Goal: Transaction & Acquisition: Obtain resource

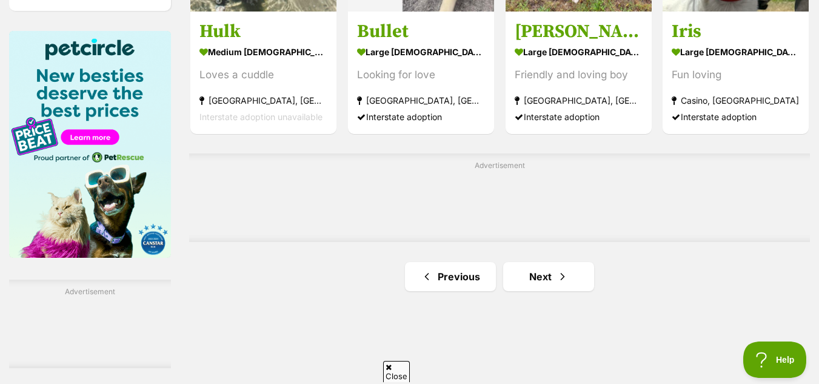
scroll to position [1887, 0]
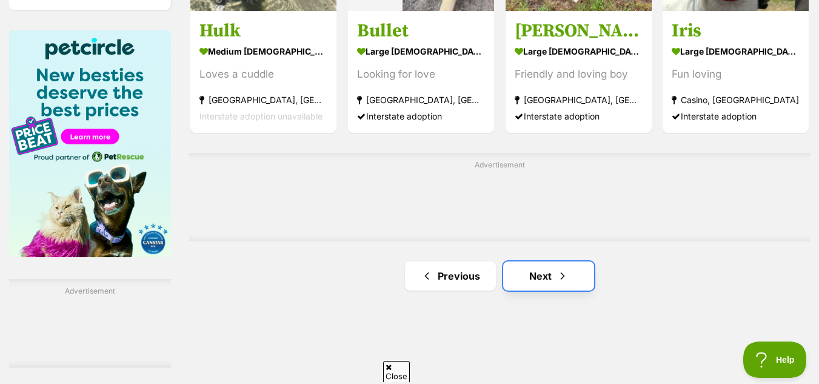
click at [565, 279] on link "Next" at bounding box center [548, 275] width 91 height 29
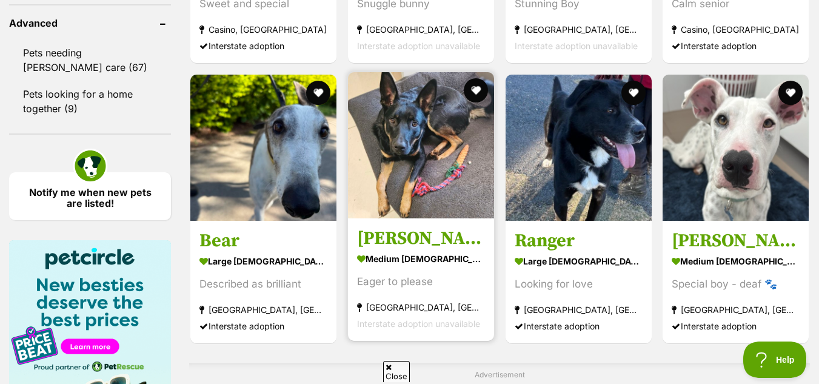
scroll to position [1707, 0]
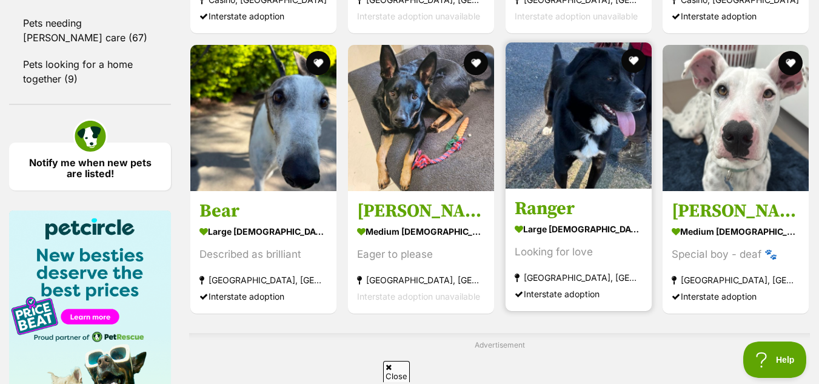
click at [568, 206] on link "Ranger large male Dog Looking for love Bethungra, NSW Interstate adoption" at bounding box center [578, 249] width 146 height 123
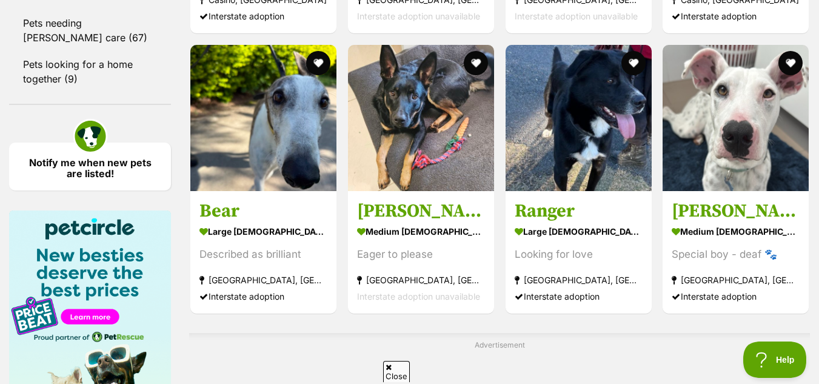
scroll to position [1942, 0]
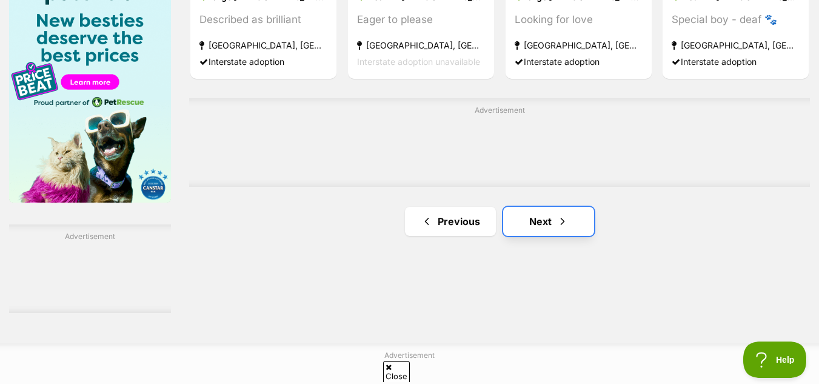
click at [556, 228] on span "Next page" at bounding box center [562, 221] width 12 height 15
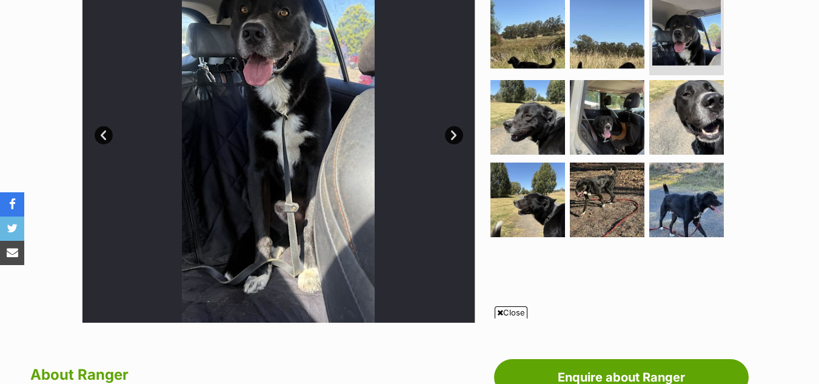
scroll to position [346, 0]
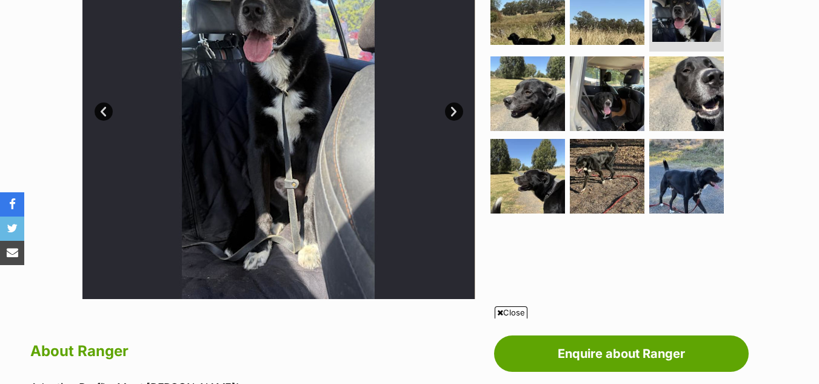
click at [508, 310] on span "Close" at bounding box center [510, 312] width 33 height 12
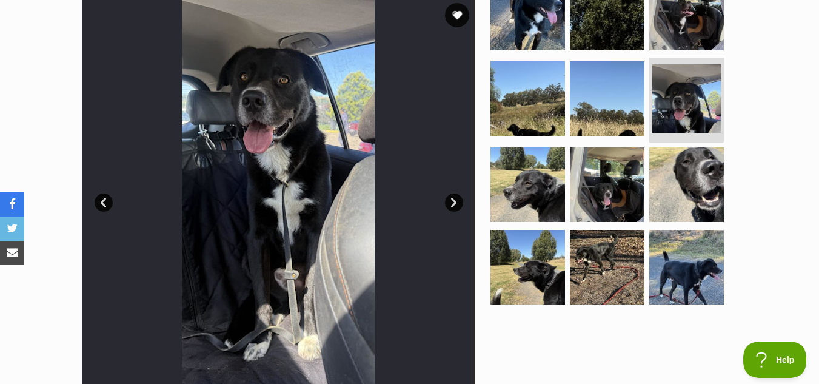
scroll to position [0, 0]
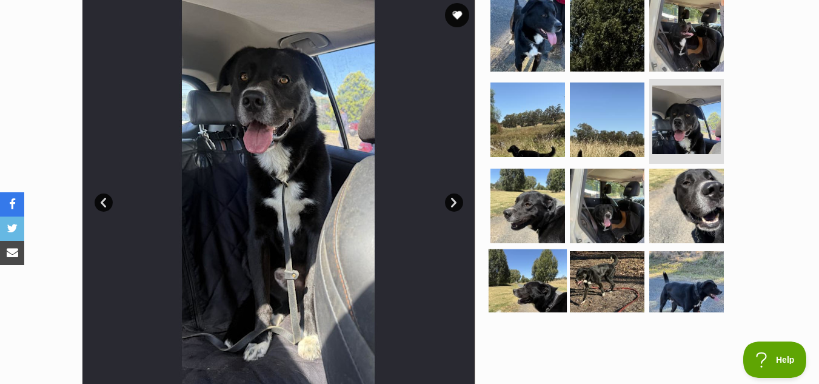
click at [542, 289] on img at bounding box center [527, 288] width 78 height 78
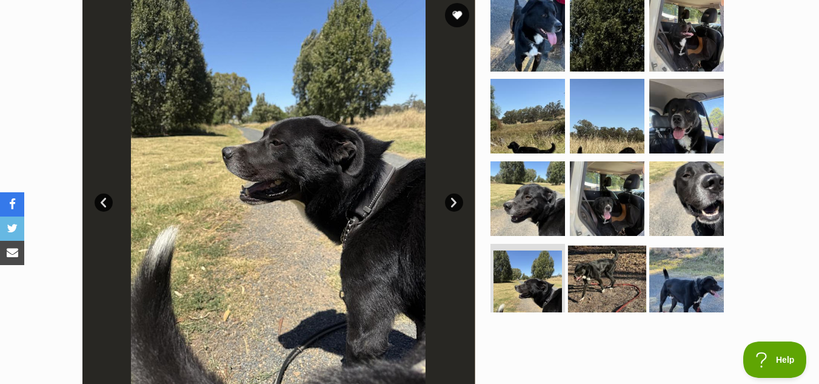
click at [585, 279] on img at bounding box center [607, 284] width 78 height 78
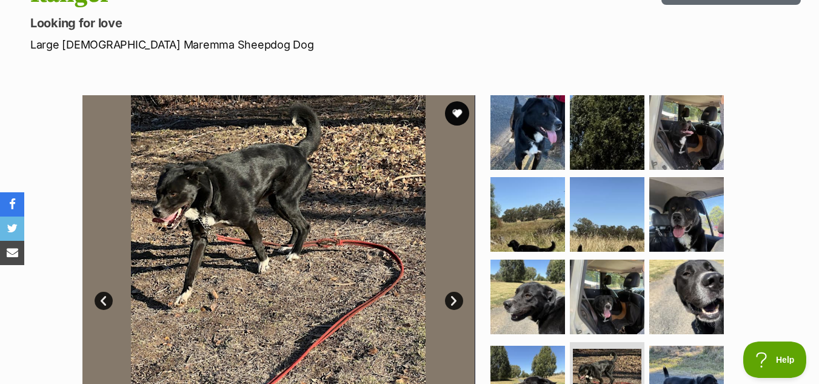
scroll to position [152, 0]
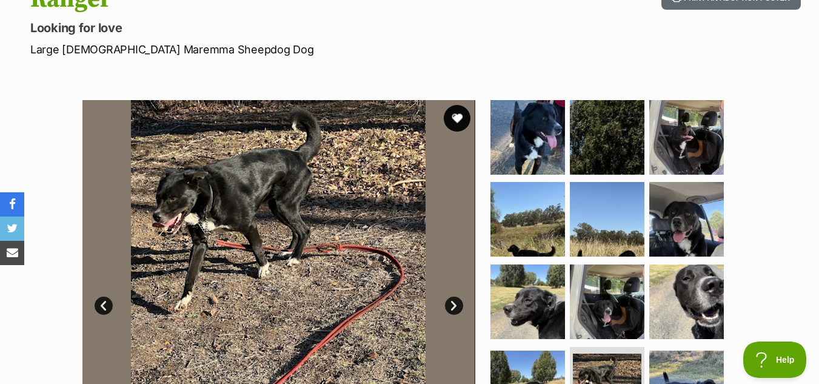
click at [459, 115] on button "favourite" at bounding box center [456, 118] width 27 height 27
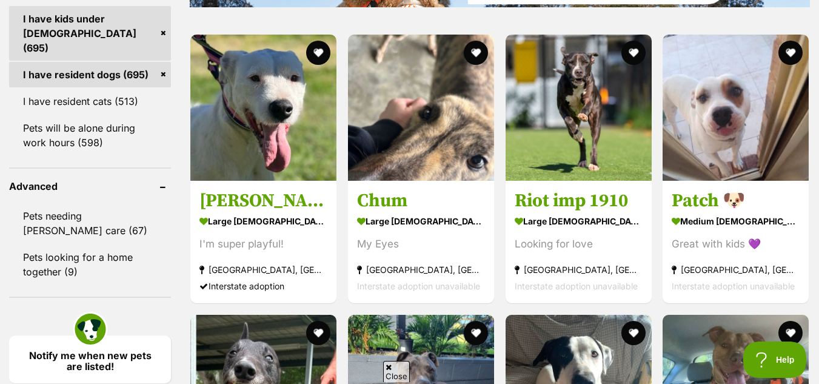
scroll to position [1439, 0]
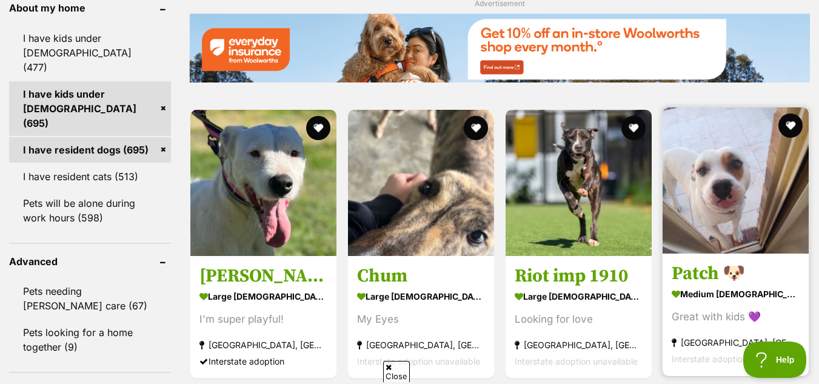
click at [769, 284] on h3 "Patch 🐶" at bounding box center [735, 273] width 128 height 23
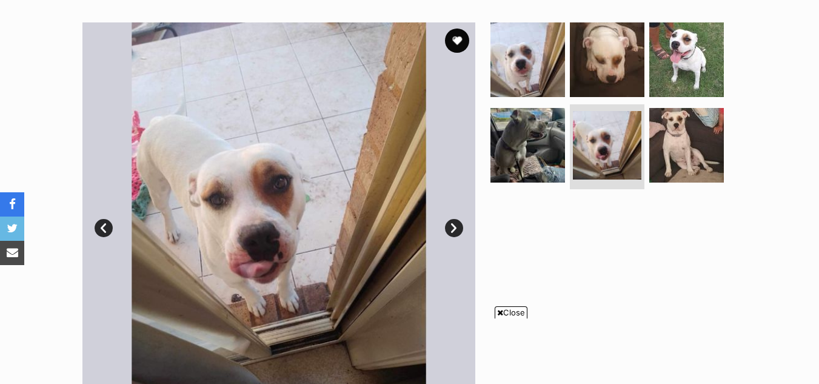
scroll to position [253, 0]
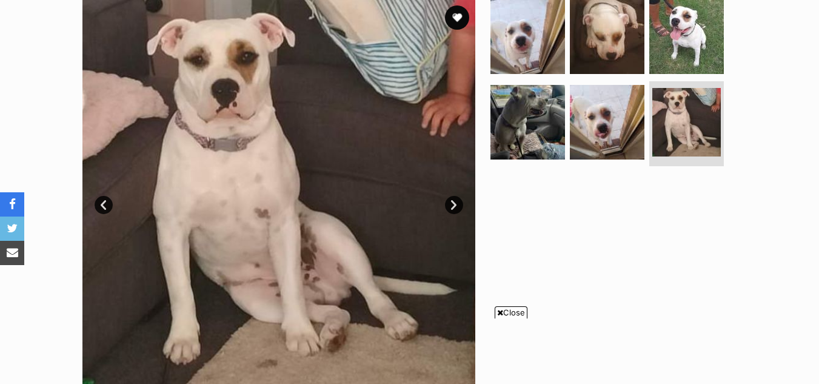
click at [516, 311] on span "Close" at bounding box center [510, 312] width 33 height 12
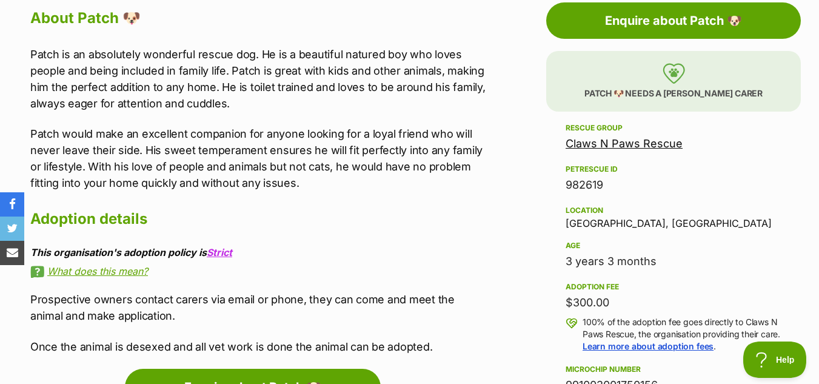
scroll to position [0, 0]
drag, startPoint x: 446, startPoint y: 257, endPoint x: 267, endPoint y: 208, distance: 185.9
click at [267, 208] on h2 "Adoption details" at bounding box center [258, 218] width 457 height 27
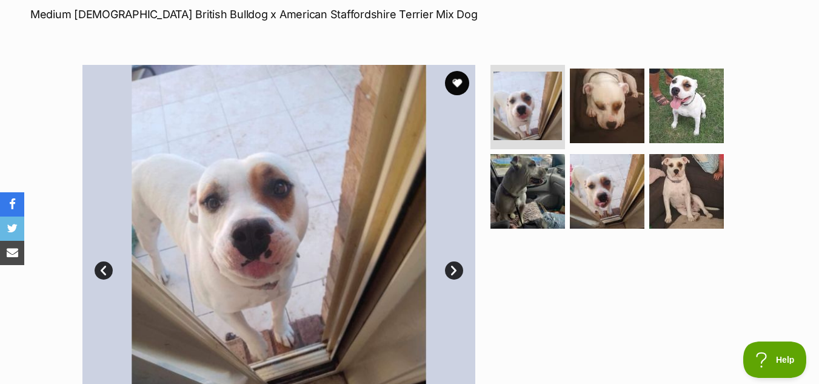
scroll to position [187, 0]
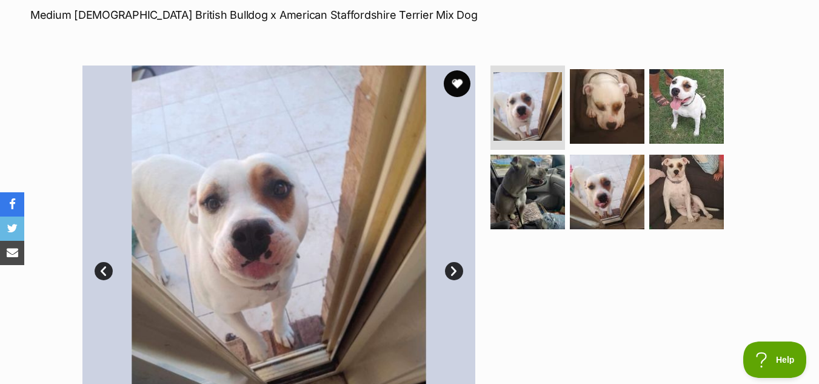
click at [460, 87] on button "favourite" at bounding box center [456, 83] width 27 height 27
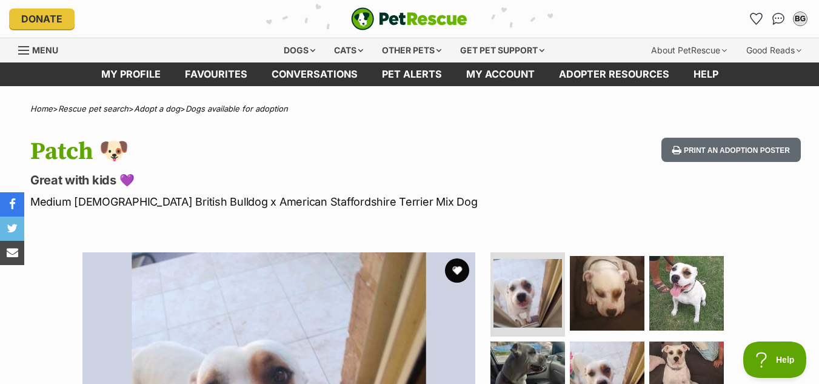
click at [210, 73] on link "Favourites" at bounding box center [216, 74] width 87 height 24
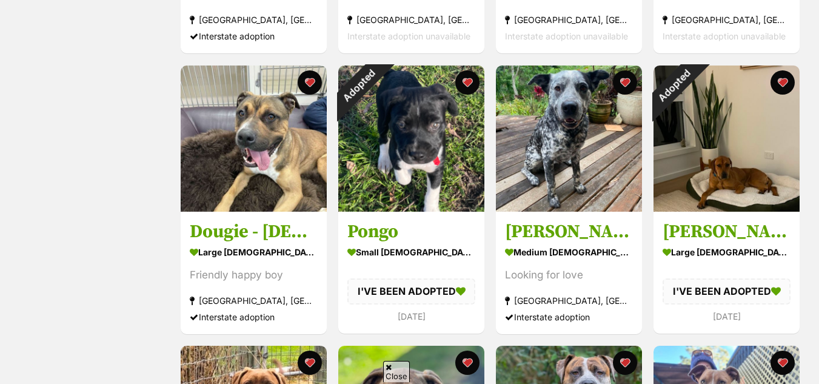
click at [464, 79] on button "favourite" at bounding box center [467, 82] width 24 height 24
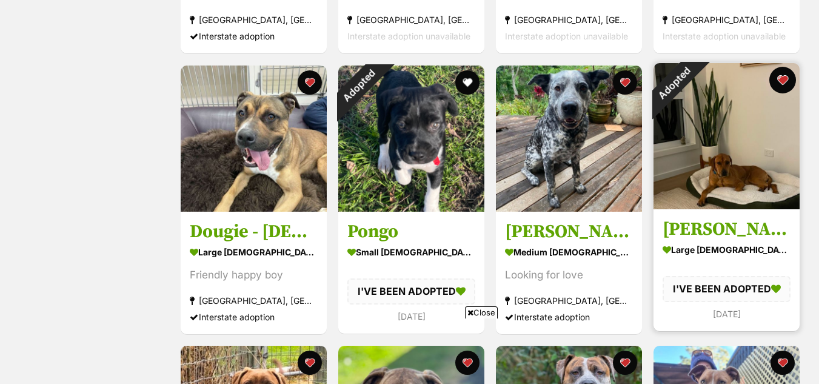
click at [783, 81] on button "favourite" at bounding box center [782, 80] width 27 height 27
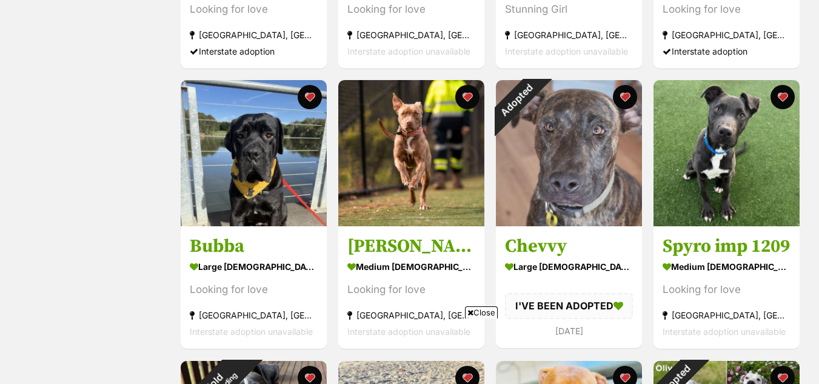
scroll to position [1009, 0]
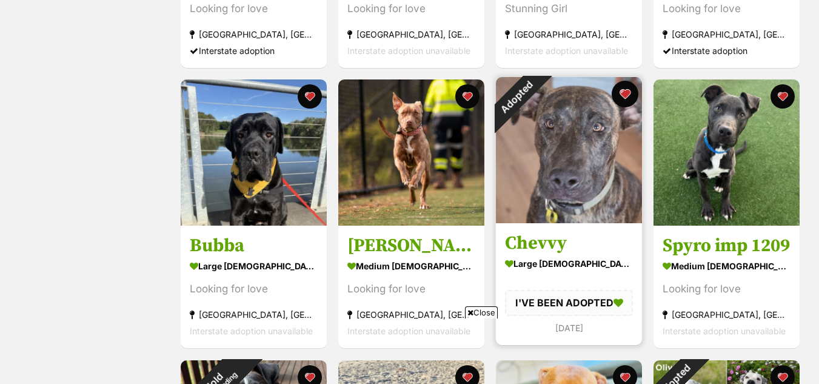
click at [625, 90] on button "favourite" at bounding box center [624, 94] width 27 height 27
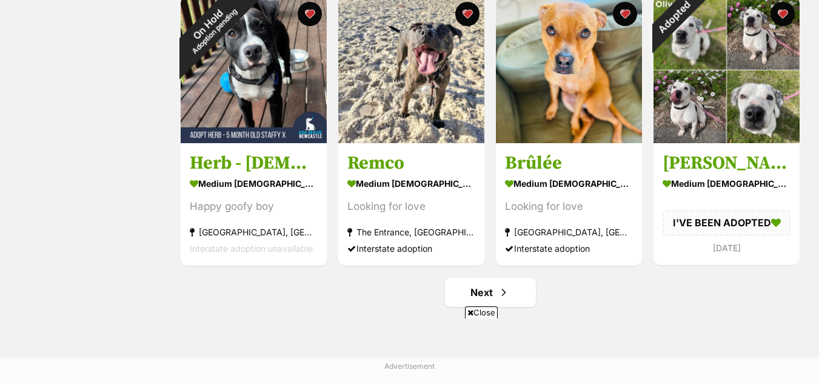
scroll to position [1372, 0]
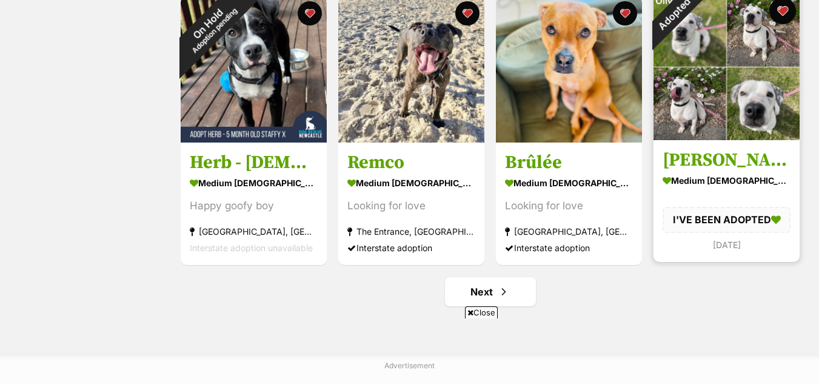
click at [785, 5] on button "favourite" at bounding box center [782, 11] width 27 height 27
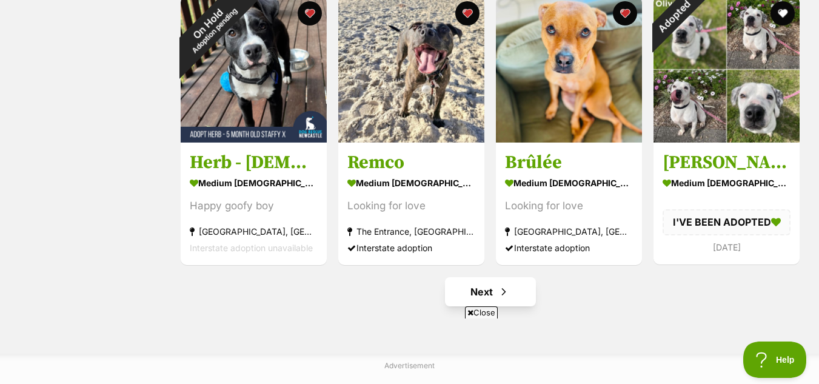
scroll to position [0, 0]
click at [508, 292] on span "Next page" at bounding box center [503, 291] width 12 height 15
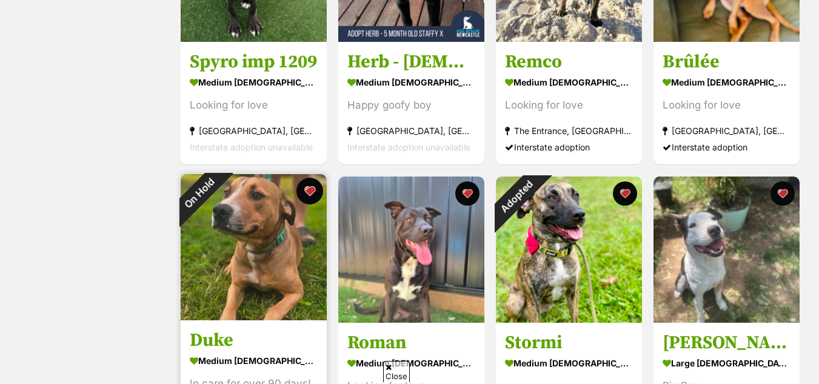
click at [308, 189] on button "favourite" at bounding box center [309, 191] width 27 height 27
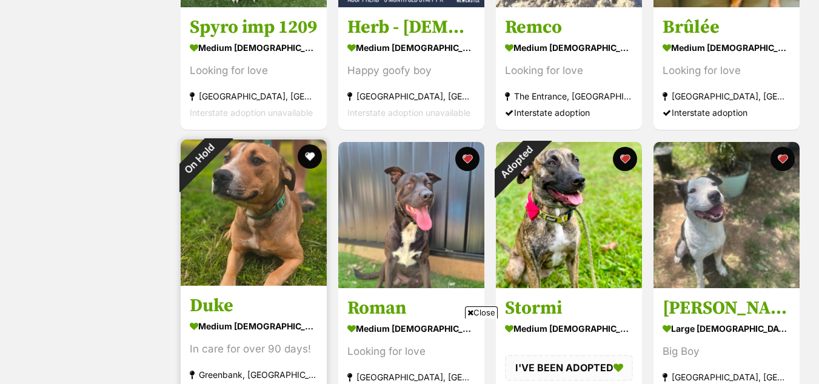
scroll to position [1198, 0]
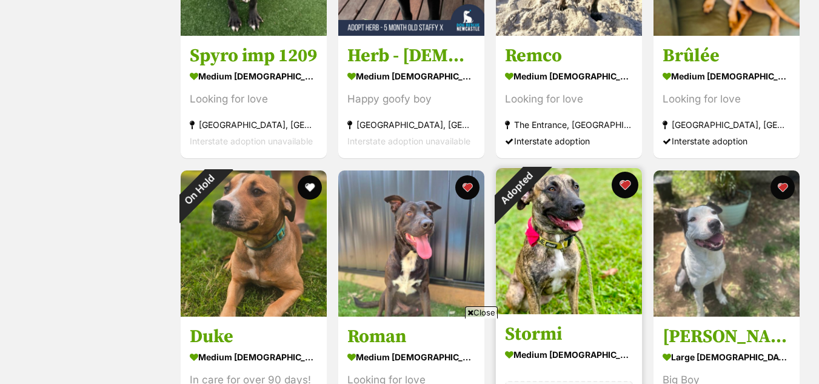
click at [624, 181] on button "favourite" at bounding box center [624, 184] width 27 height 27
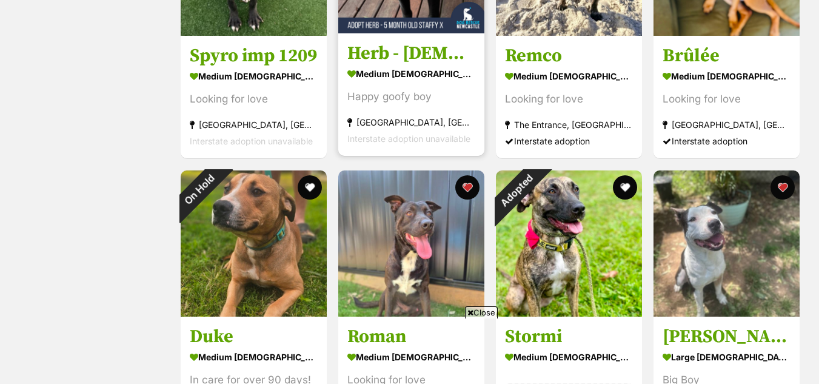
scroll to position [927, 0]
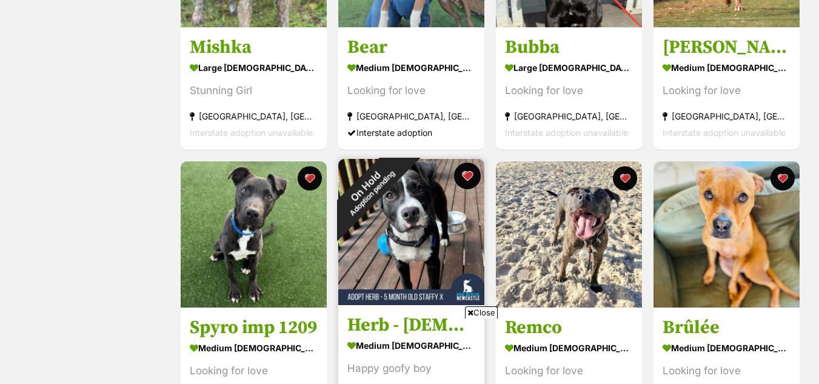
click at [465, 171] on button "favourite" at bounding box center [467, 175] width 27 height 27
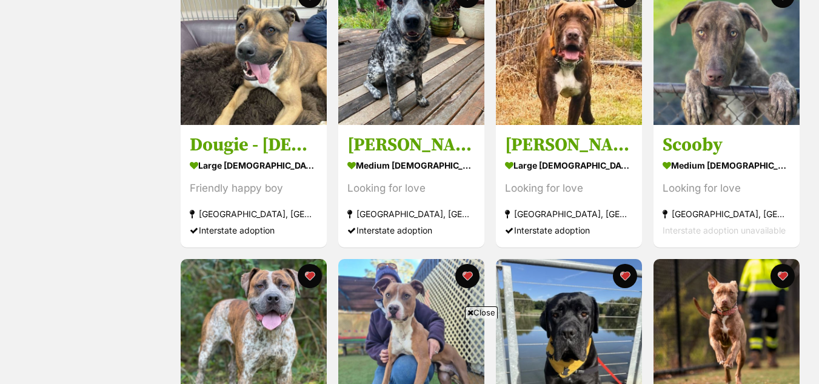
scroll to position [549, 0]
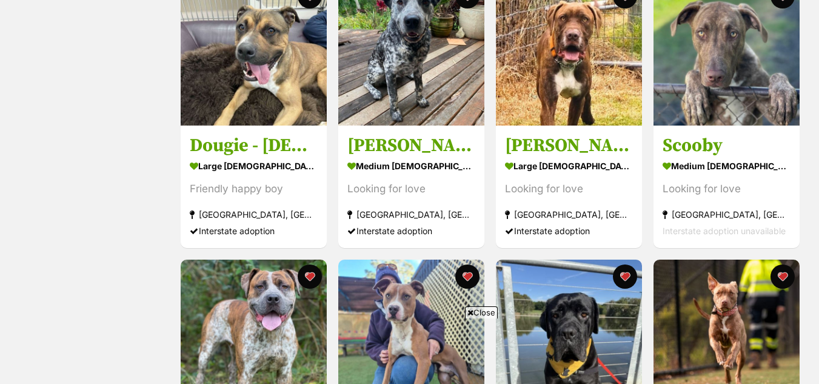
click at [487, 312] on span "Close" at bounding box center [481, 312] width 33 height 12
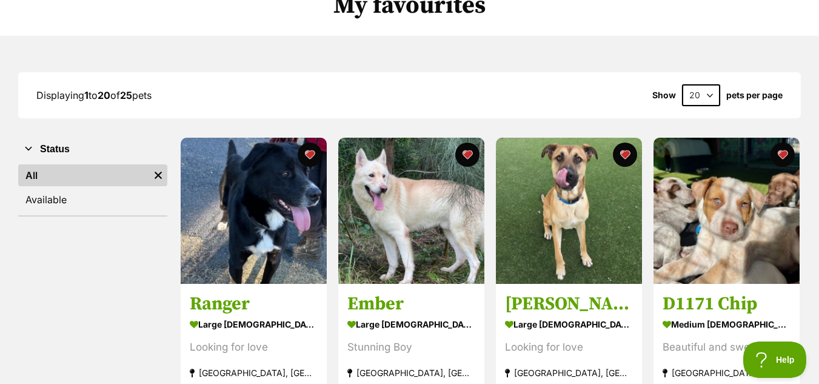
scroll to position [110, 0]
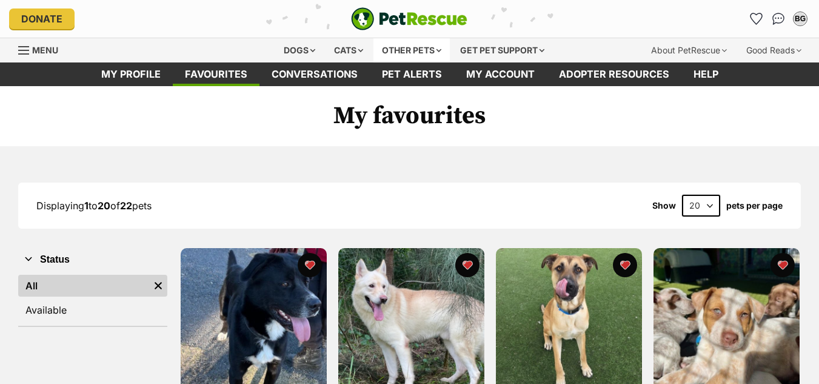
click at [387, 51] on div "Other pets" at bounding box center [411, 50] width 76 height 24
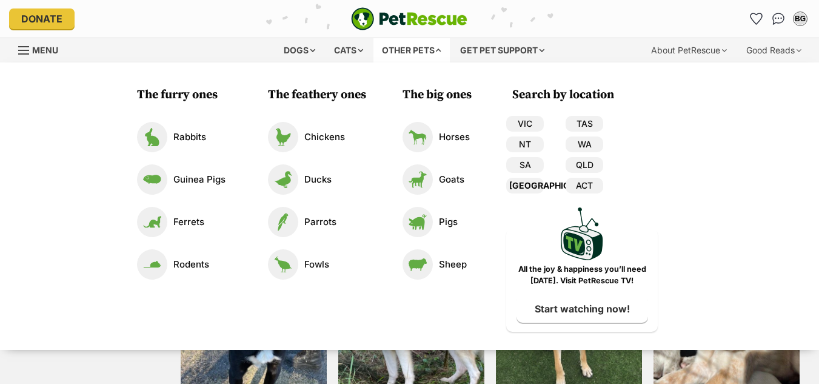
click at [525, 191] on link "[GEOGRAPHIC_DATA]" at bounding box center [525, 186] width 38 height 16
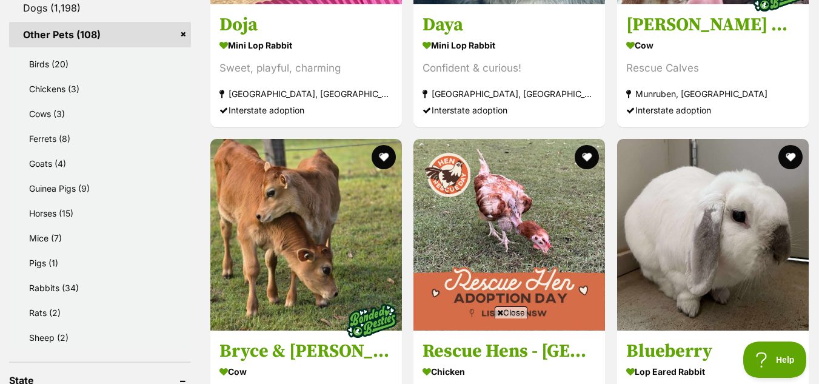
scroll to position [714, 0]
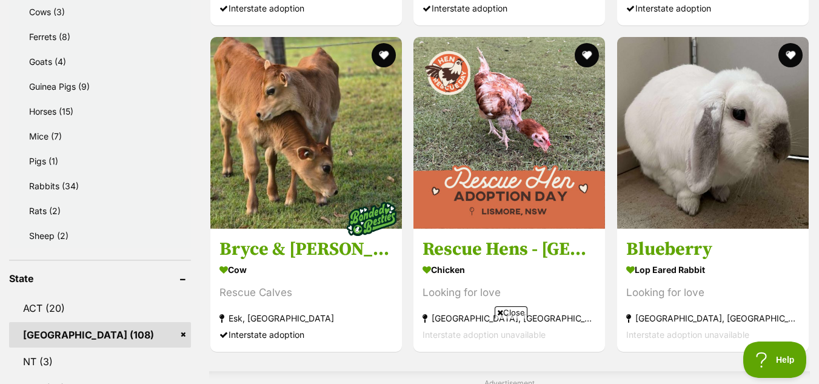
click at [510, 311] on span "Close" at bounding box center [510, 312] width 33 height 12
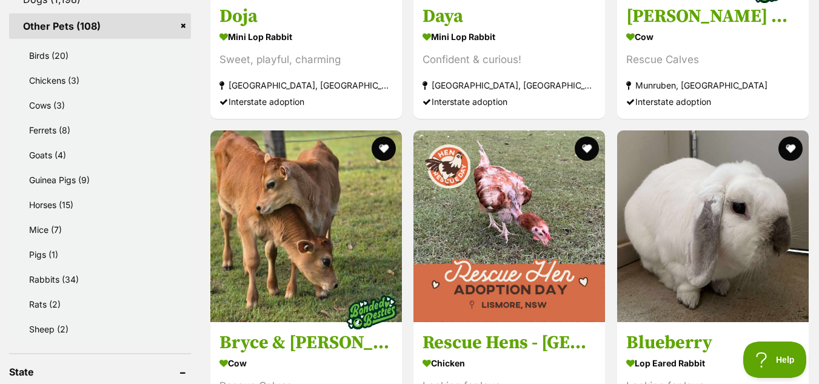
scroll to position [620, 0]
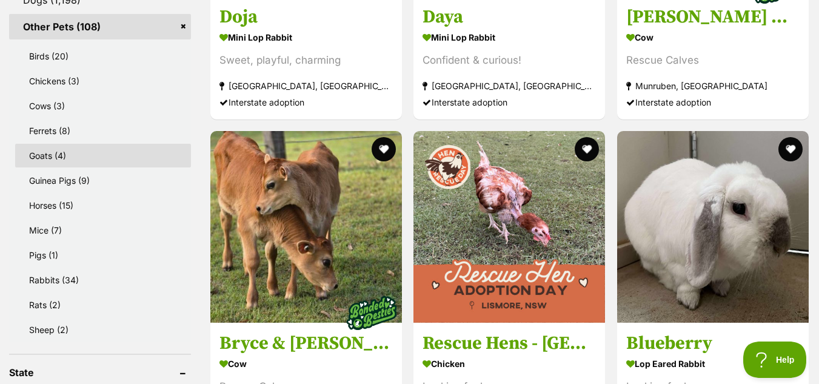
click at [81, 144] on link "Goats (4)" at bounding box center [103, 156] width 176 height 24
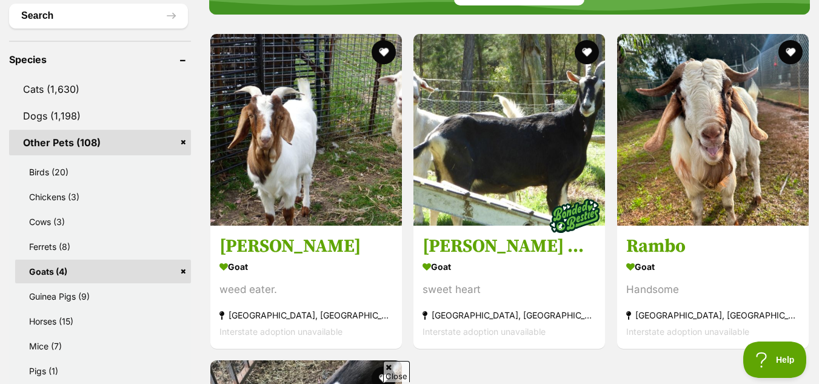
click at [182, 259] on link "Goats (4)" at bounding box center [103, 271] width 176 height 24
click at [102, 160] on link "Birds (20)" at bounding box center [103, 172] width 176 height 24
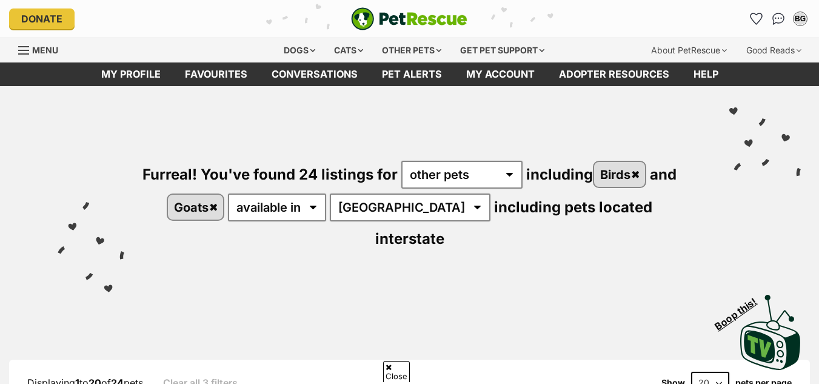
scroll to position [88, 0]
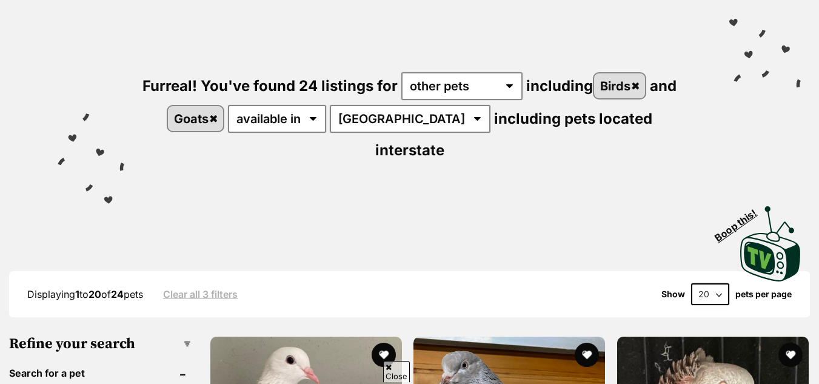
click at [214, 119] on link "Goats" at bounding box center [195, 118] width 55 height 25
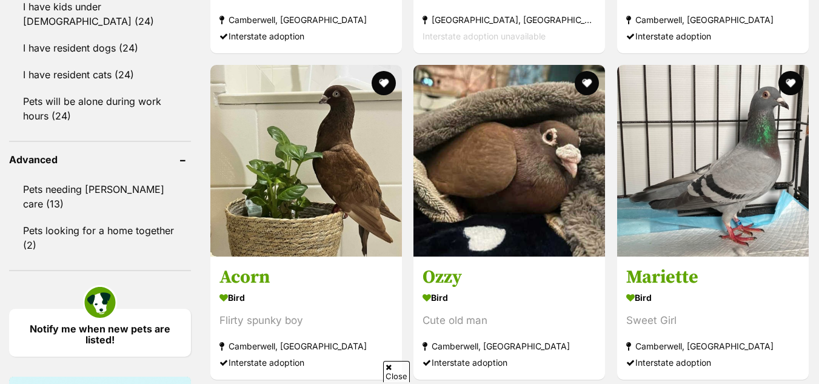
scroll to position [1453, 0]
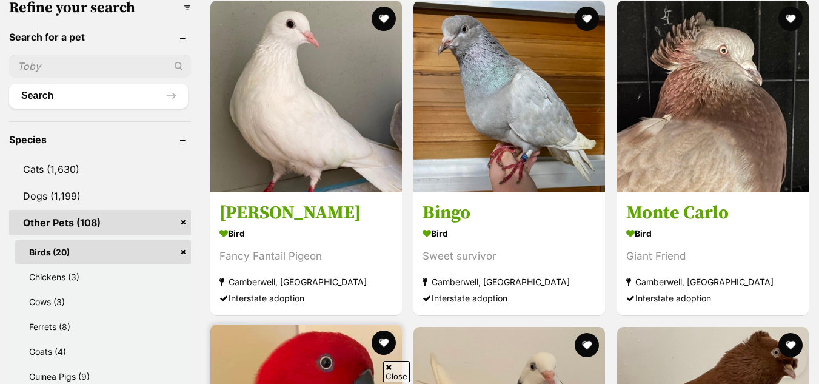
scroll to position [779, 0]
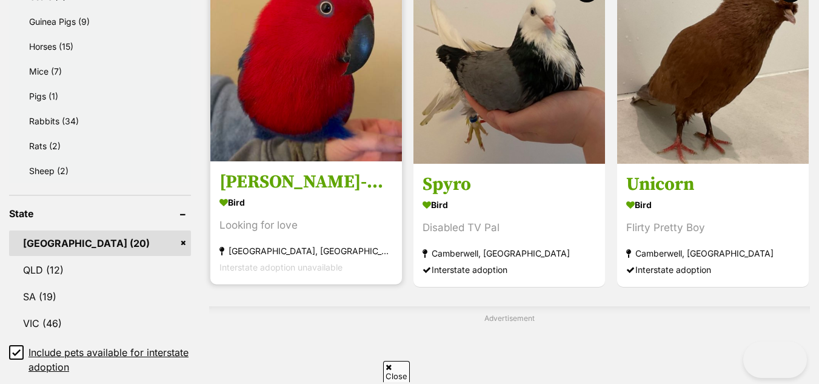
click at [317, 75] on img at bounding box center [305, 65] width 191 height 191
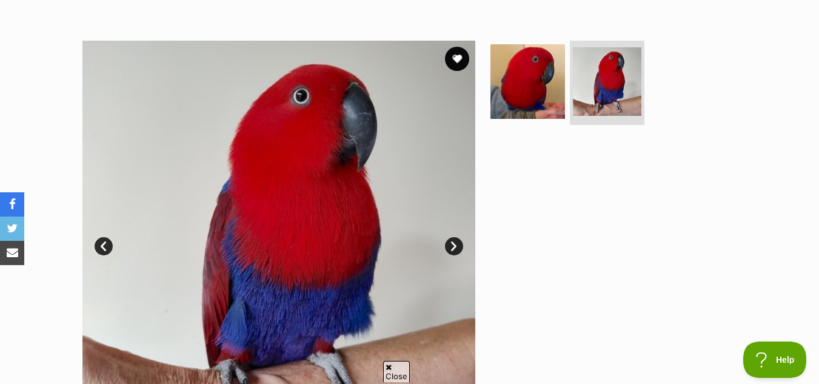
scroll to position [211, 0]
click at [451, 68] on button "favourite" at bounding box center [456, 59] width 27 height 27
